Goal: Task Accomplishment & Management: Complete application form

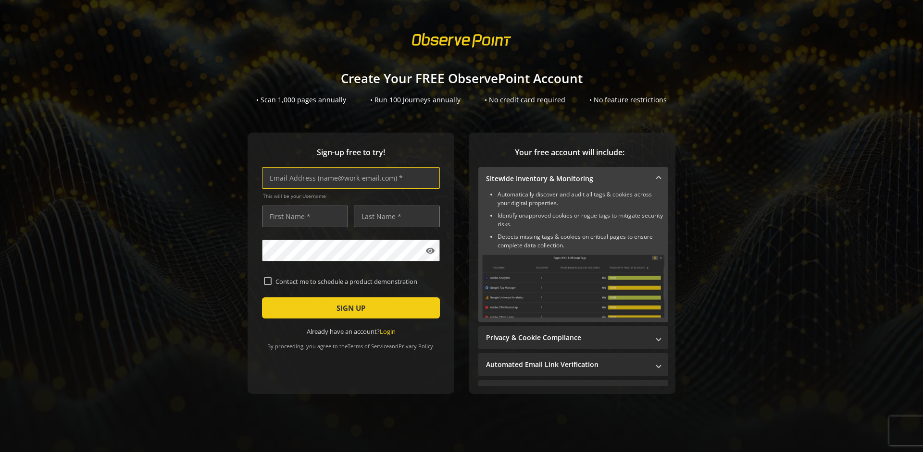
click at [348, 178] on input "text" at bounding box center [351, 178] width 178 height 22
type input "[EMAIL_ADDRESS][DOMAIN_NAME]"
click at [302, 216] on input "text" at bounding box center [305, 217] width 86 height 22
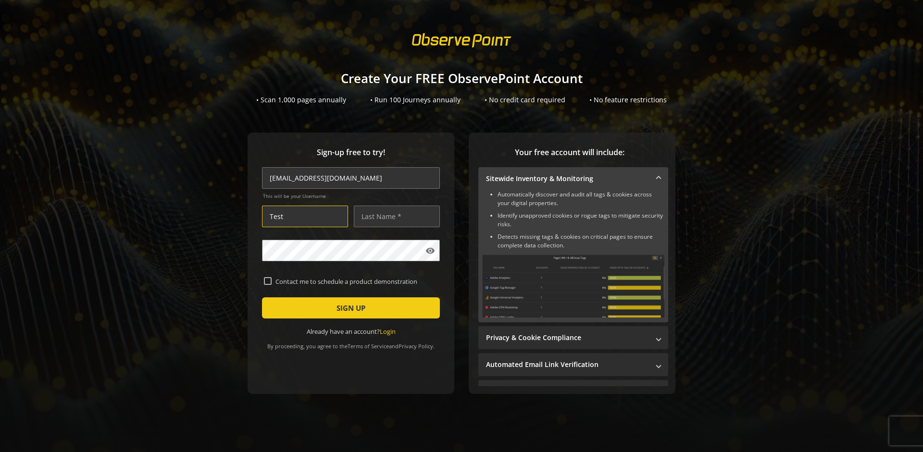
type input "Test"
click at [394, 216] on input "text" at bounding box center [397, 217] width 86 height 22
type input "Test"
click at [348, 308] on span "SIGN UP" at bounding box center [350, 307] width 29 height 17
